Goal: Find specific page/section: Find specific page/section

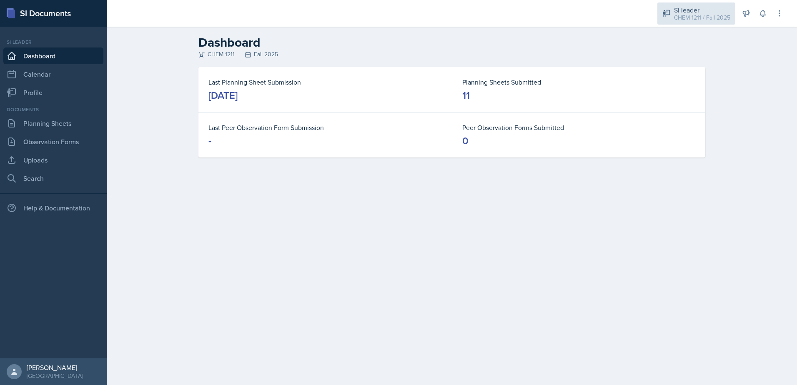
click at [667, 18] on div "Si leader CHEM 1211 / Fall 2025" at bounding box center [696, 13] width 78 height 22
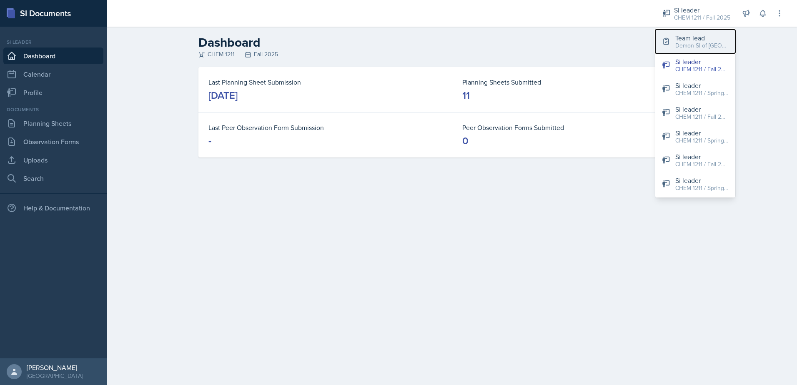
click at [675, 41] on div "Demon SI of [GEOGRAPHIC_DATA] / Fall 2025" at bounding box center [701, 45] width 53 height 9
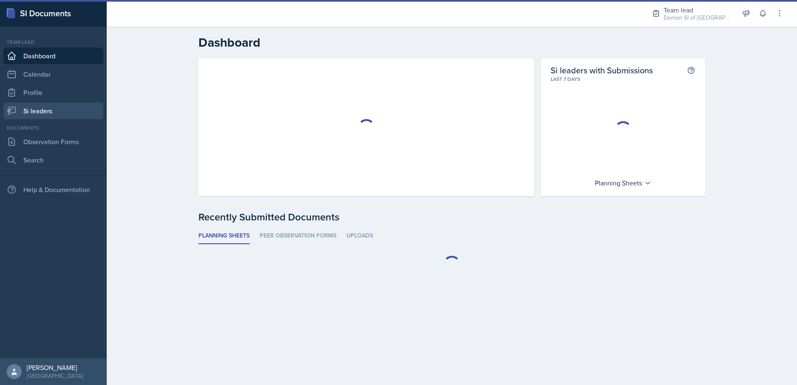
click at [61, 117] on link "Si leaders" at bounding box center [53, 110] width 100 height 17
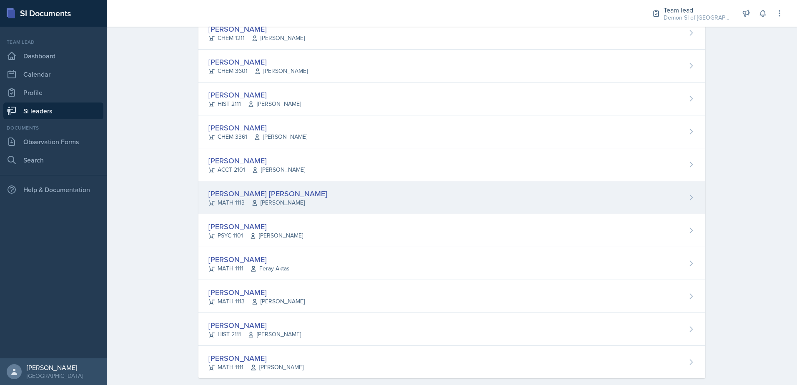
scroll to position [533, 0]
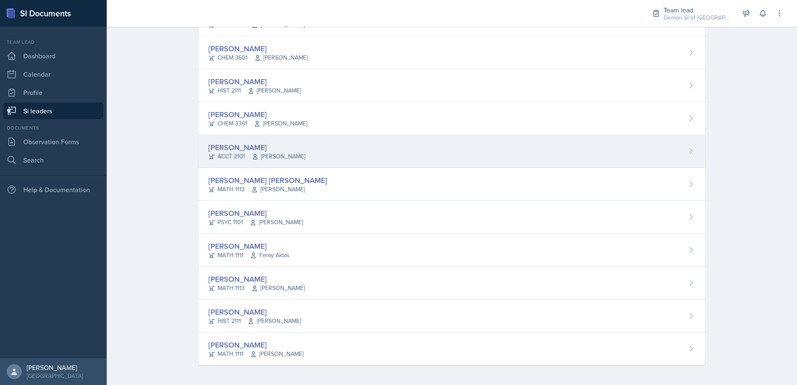
click at [238, 140] on div "[PERSON_NAME] ACCT 2101 [PERSON_NAME]" at bounding box center [451, 151] width 507 height 33
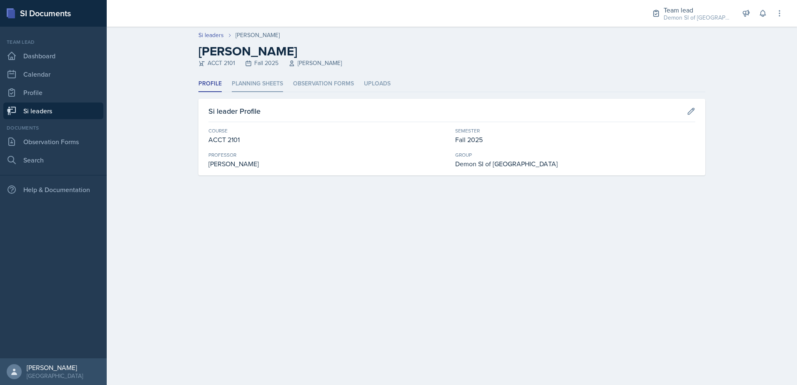
click at [252, 85] on li "Planning Sheets" at bounding box center [257, 84] width 51 height 16
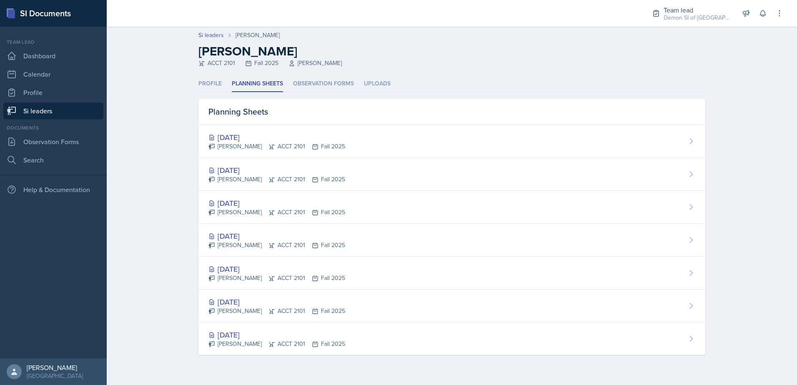
click at [774, 271] on div "Si leaders [PERSON_NAME] [PERSON_NAME] ACCT 2101 Fall 2025 [PERSON_NAME] Profil…" at bounding box center [452, 201] width 690 height 348
click at [65, 55] on link "Dashboard" at bounding box center [53, 55] width 100 height 17
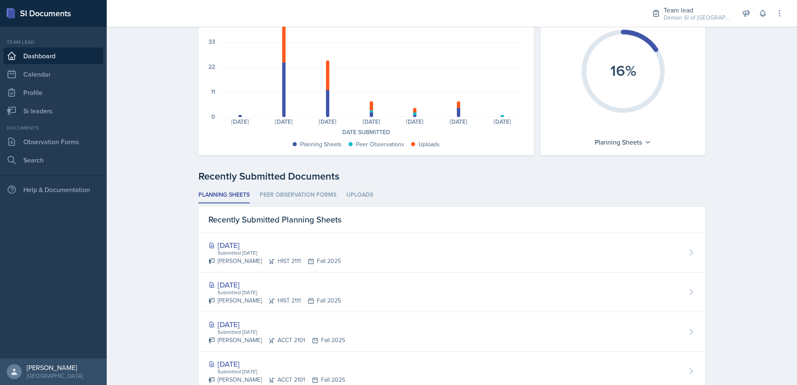
scroll to position [83, 0]
